Goal: Check status: Check status

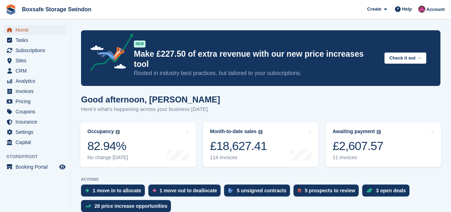
click at [27, 31] on span "Home" at bounding box center [37, 30] width 42 height 10
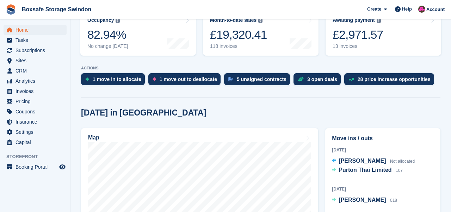
scroll to position [109, 0]
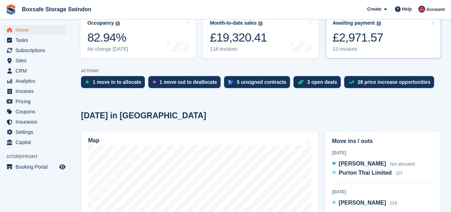
click at [350, 30] on div "£2,971.57" at bounding box center [358, 37] width 51 height 14
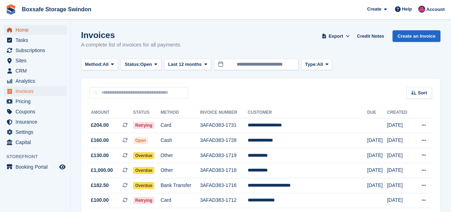
click at [16, 31] on span "Home" at bounding box center [37, 30] width 42 height 10
